Goal: Find specific page/section

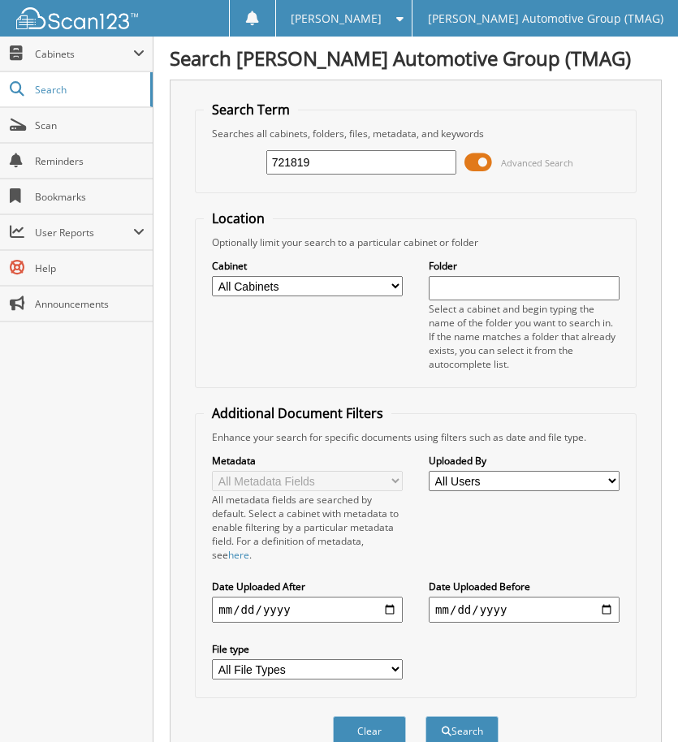
type input "721819"
click at [426, 716] on button "Search" at bounding box center [462, 731] width 73 height 30
type input "721819"
click at [426, 716] on button "Search" at bounding box center [462, 731] width 73 height 30
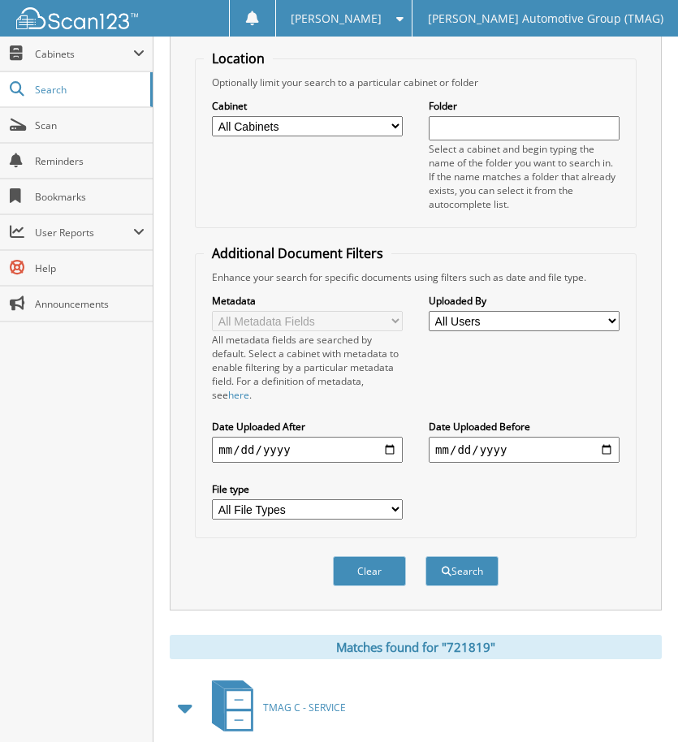
scroll to position [522, 0]
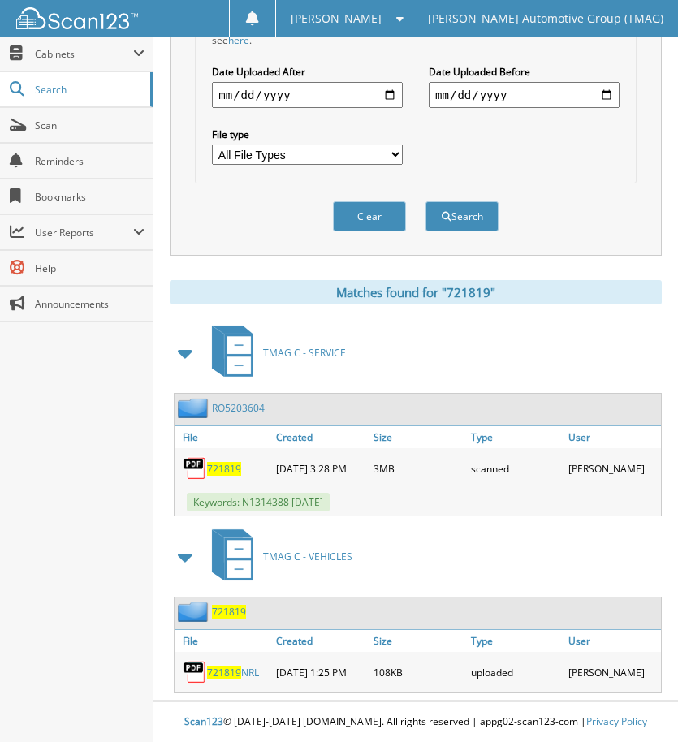
click at [228, 607] on span "721819" at bounding box center [229, 612] width 34 height 14
